Goal: Task Accomplishment & Management: Use online tool/utility

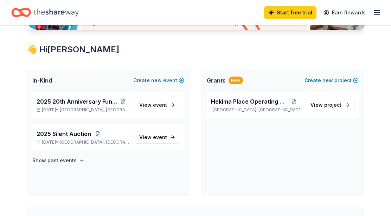
scroll to position [113, 0]
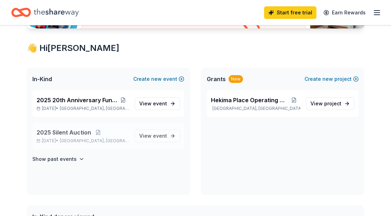
click at [65, 131] on span "2025 Silent Auction" at bounding box center [64, 132] width 55 height 8
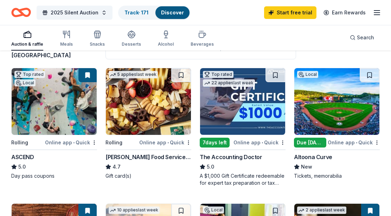
scroll to position [70, 0]
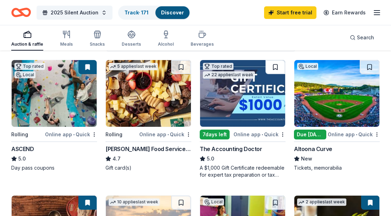
click at [277, 67] on button at bounding box center [276, 67] width 20 height 14
click at [369, 67] on button at bounding box center [370, 67] width 20 height 14
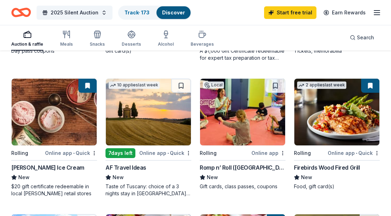
scroll to position [183, 0]
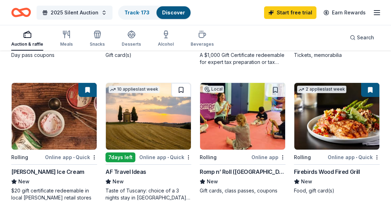
click at [182, 90] on button at bounding box center [181, 90] width 20 height 14
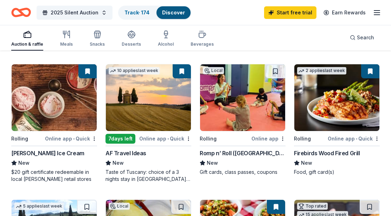
scroll to position [203, 0]
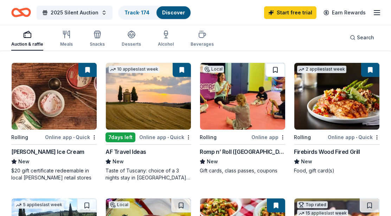
click at [274, 70] on button at bounding box center [276, 70] width 20 height 14
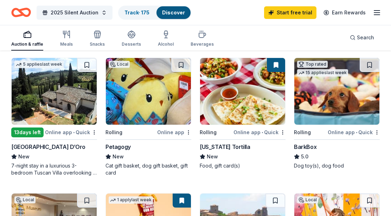
scroll to position [346, 0]
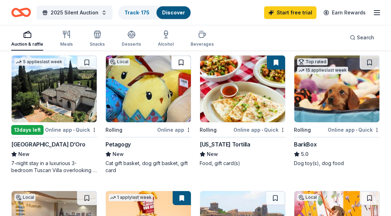
click at [181, 62] on button at bounding box center [181, 63] width 20 height 14
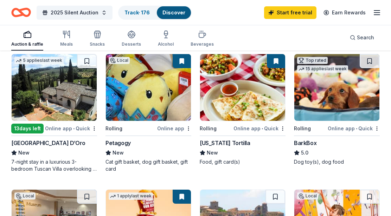
scroll to position [343, 0]
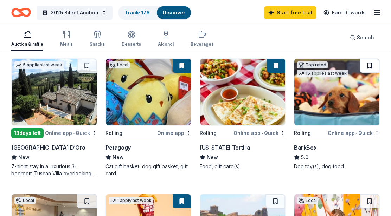
click at [372, 69] on button at bounding box center [370, 66] width 20 height 14
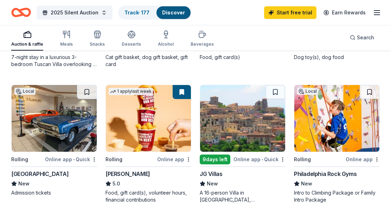
scroll to position [485, 0]
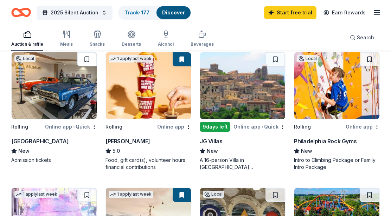
click at [88, 60] on button at bounding box center [87, 59] width 20 height 14
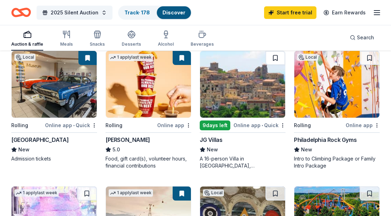
click at [277, 61] on button at bounding box center [276, 58] width 20 height 14
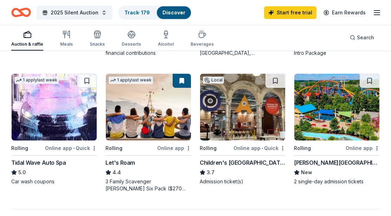
scroll to position [595, 0]
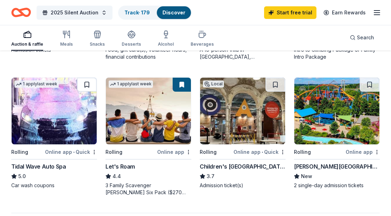
click at [85, 84] on button at bounding box center [87, 85] width 20 height 14
click at [275, 85] on button at bounding box center [276, 85] width 20 height 14
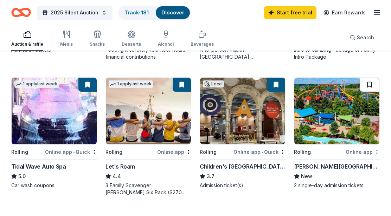
click at [371, 86] on button at bounding box center [370, 85] width 20 height 14
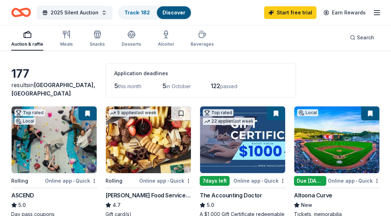
scroll to position [0, 0]
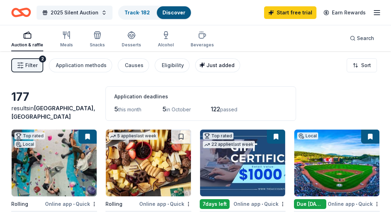
click at [211, 66] on span "Just added" at bounding box center [221, 65] width 28 height 6
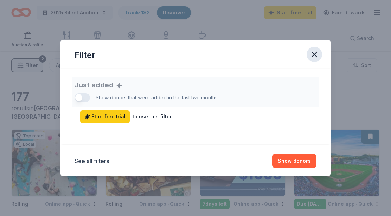
click at [313, 51] on icon "button" at bounding box center [315, 55] width 10 height 10
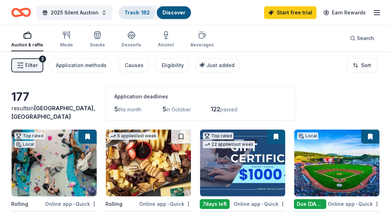
click at [143, 11] on link "Track · 182" at bounding box center [137, 13] width 25 height 6
click at [140, 17] on div "Track · 182" at bounding box center [137, 12] width 37 height 13
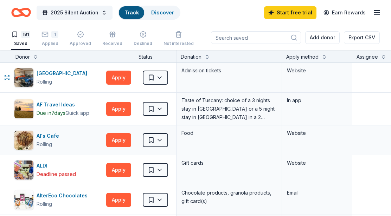
scroll to position [0, 0]
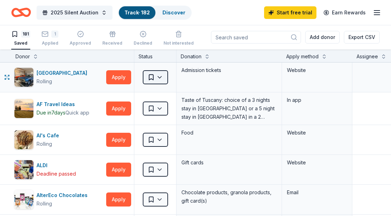
click at [160, 80] on html "2025 Silent Auction Track · 182 Discover Start free trial Earn Rewards 181 Save…" at bounding box center [195, 108] width 391 height 216
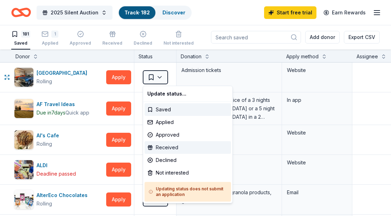
click at [179, 147] on div "Received" at bounding box center [188, 147] width 87 height 13
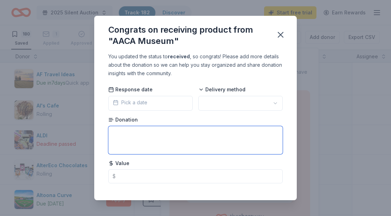
click at [178, 146] on textarea at bounding box center [195, 140] width 175 height 28
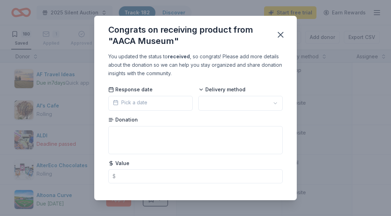
click at [229, 110] on body "2025 Silent Auction Track · 182 Discover Start free trial Earn Rewards 180 Save…" at bounding box center [195, 108] width 391 height 216
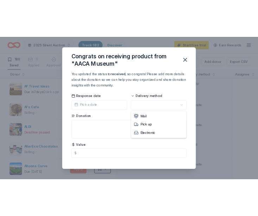
scroll to position [0, 0]
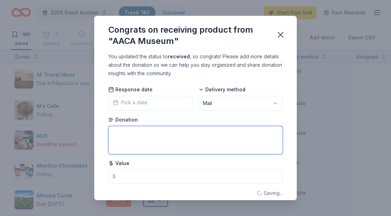
click at [211, 143] on textarea at bounding box center [195, 140] width 175 height 28
type textarea "2 admission tickets"
